Goal: Task Accomplishment & Management: Manage account settings

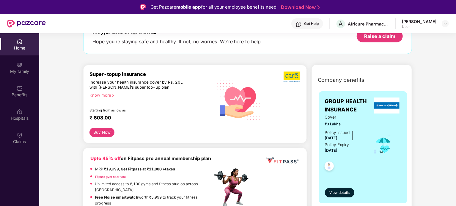
scroll to position [43, 0]
click at [339, 192] on span "View details" at bounding box center [339, 193] width 20 height 6
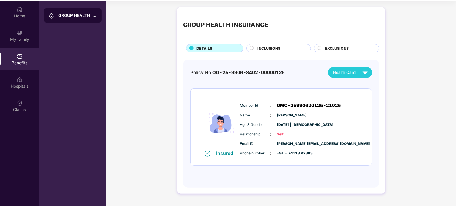
scroll to position [33, 0]
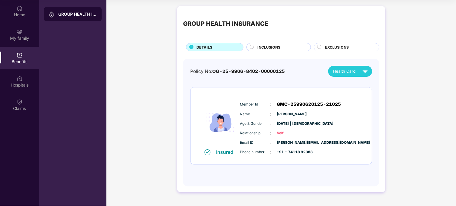
click at [252, 47] on circle at bounding box center [252, 47] width 4 height 4
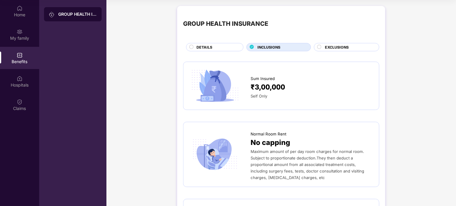
click at [319, 48] on circle at bounding box center [319, 47] width 4 height 4
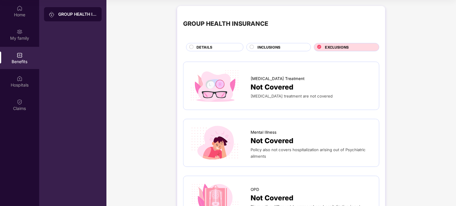
scroll to position [0, 0]
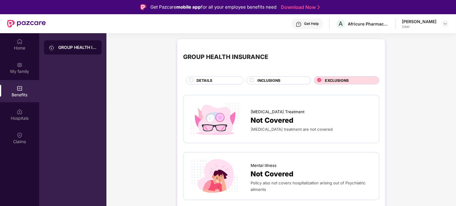
click at [251, 81] on circle at bounding box center [252, 80] width 4 height 4
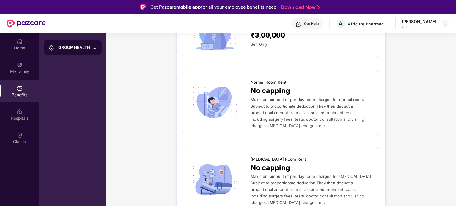
scroll to position [86, 0]
click at [442, 24] on div at bounding box center [444, 23] width 7 height 7
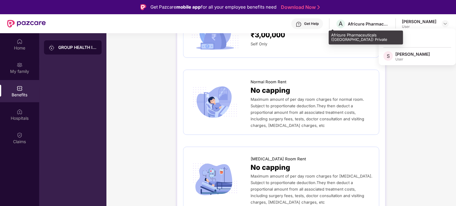
click at [355, 24] on div "Africure Pharmaceuticals ([GEOGRAPHIC_DATA]) Private" at bounding box center [369, 24] width 42 height 6
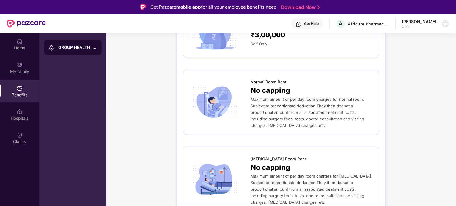
click at [443, 22] on img at bounding box center [445, 23] width 5 height 5
click at [393, 39] on div "Logout" at bounding box center [416, 38] width 77 height 12
